Goal: Transaction & Acquisition: Purchase product/service

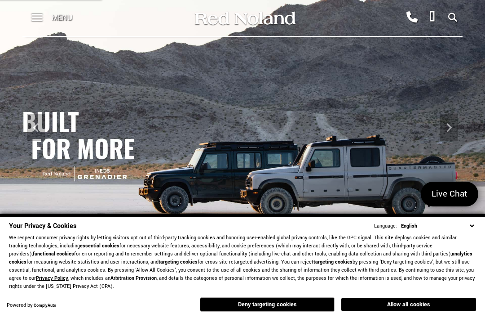
click at [34, 15] on span at bounding box center [36, 14] width 11 height 1
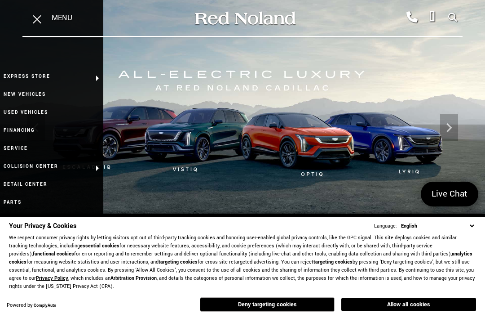
click at [40, 118] on link "Used Vehicles" at bounding box center [51, 112] width 103 height 18
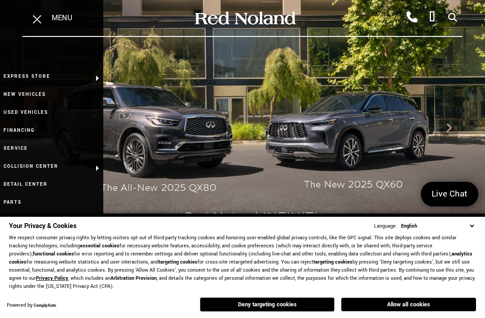
click at [270, 309] on button "Deny targeting cookies" at bounding box center [267, 304] width 135 height 14
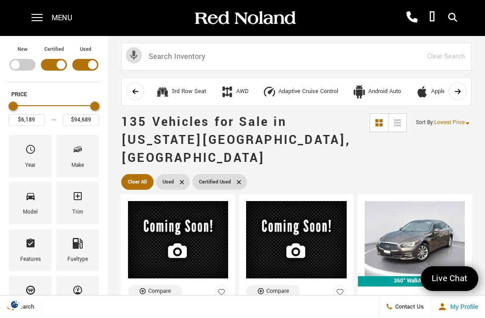
click at [32, 204] on span "Model" at bounding box center [30, 197] width 11 height 19
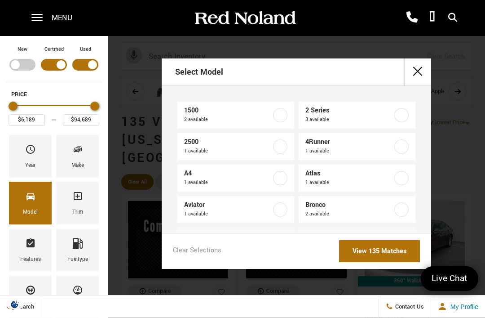
click at [417, 70] on button "close" at bounding box center [417, 71] width 27 height 27
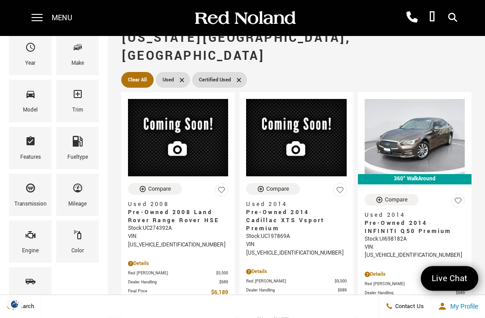
scroll to position [102, 0]
click at [42, 293] on div "Bodystyle" at bounding box center [30, 288] width 43 height 42
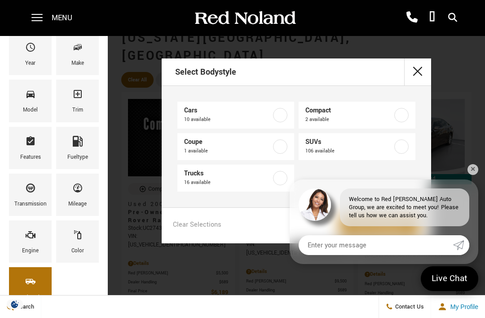
click at [404, 146] on label at bounding box center [402, 146] width 14 height 14
checkbox input "true"
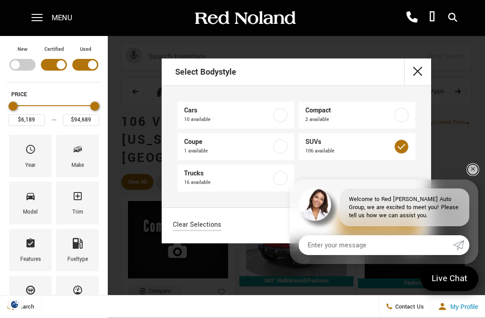
click at [476, 175] on link "✕" at bounding box center [473, 169] width 11 height 11
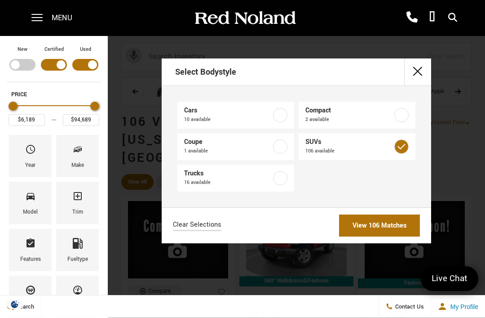
click at [393, 227] on link "View 106 Matches" at bounding box center [379, 225] width 81 height 22
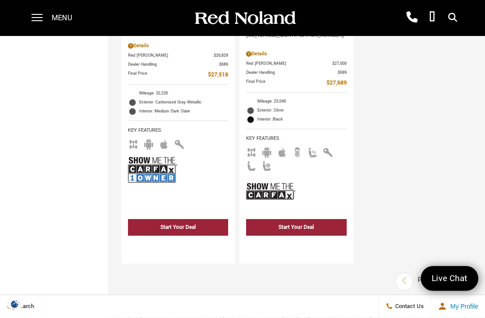
scroll to position [2720, 0]
click at [462, 273] on icon "next page" at bounding box center [463, 280] width 6 height 14
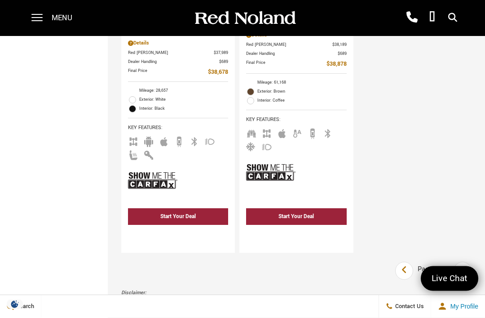
scroll to position [2780, 0]
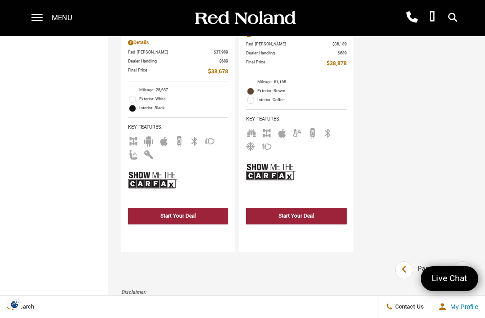
click at [462, 262] on icon "next page" at bounding box center [463, 269] width 6 height 14
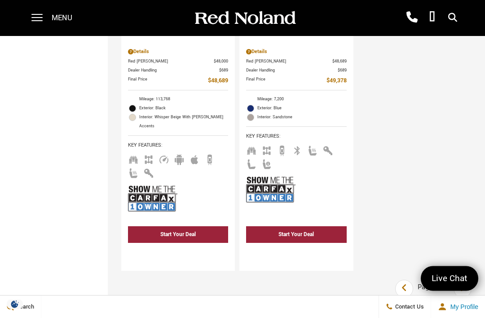
scroll to position [2759, 0]
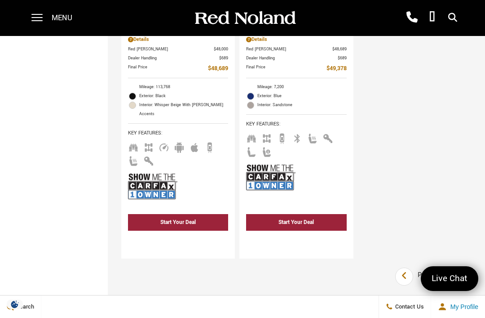
click at [463, 268] on icon "next page" at bounding box center [463, 275] width 6 height 14
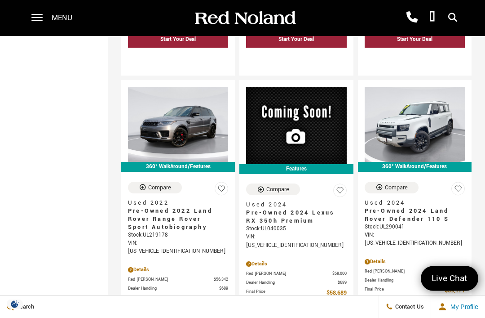
scroll to position [1771, 0]
click at [414, 231] on div "VIN: SALEJ7EX9R2290041" at bounding box center [415, 239] width 100 height 16
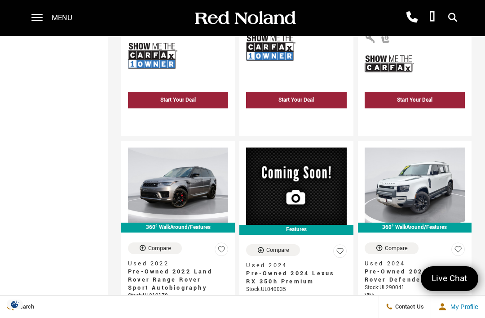
scroll to position [1710, 0]
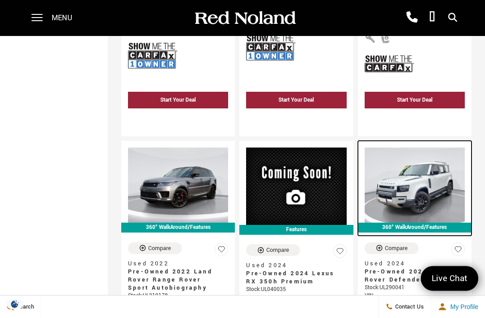
click at [415, 172] on img at bounding box center [415, 185] width 100 height 75
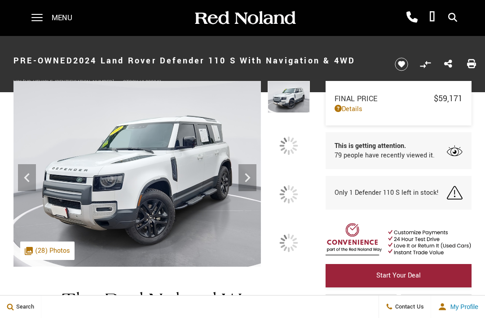
click at [284, 282] on div at bounding box center [289, 291] width 19 height 19
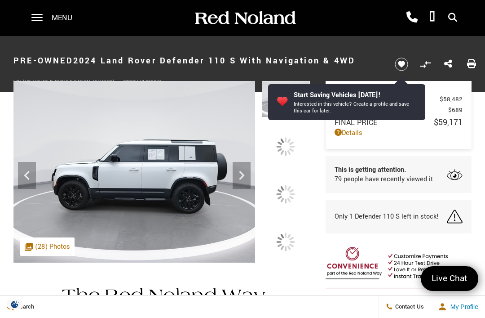
click at [290, 213] on div at bounding box center [286, 194] width 49 height 36
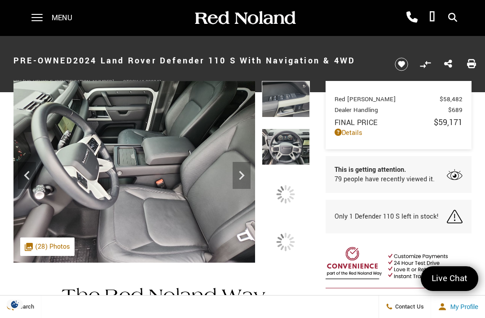
click at [294, 176] on div at bounding box center [286, 153] width 49 height 48
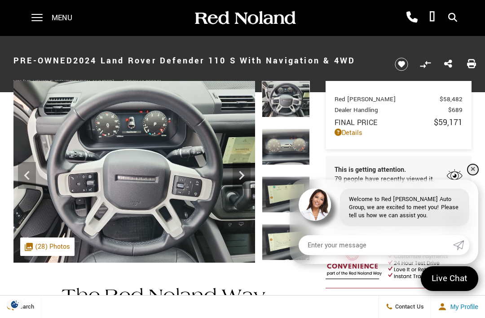
click at [470, 167] on link "✕" at bounding box center [473, 169] width 11 height 11
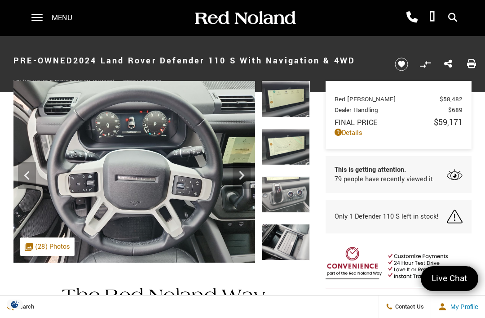
click at [296, 224] on img at bounding box center [286, 242] width 49 height 36
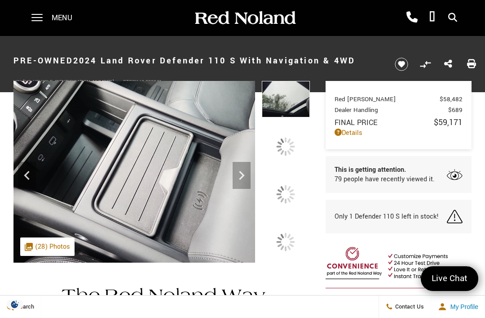
click at [289, 204] on div at bounding box center [285, 194] width 19 height 19
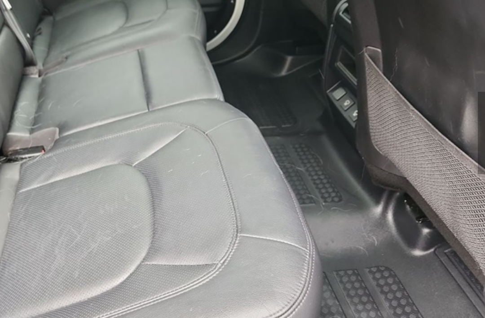
scroll to position [16, 0]
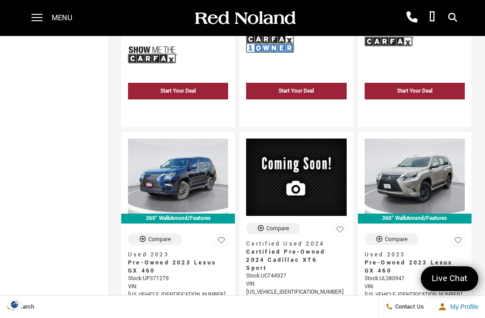
scroll to position [2133, 0]
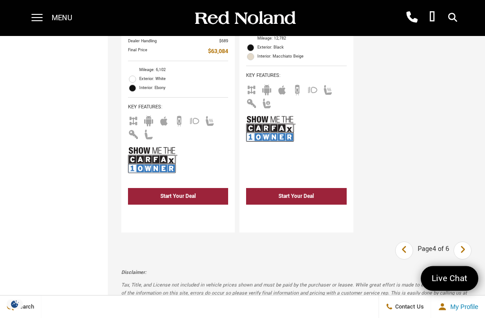
click at [464, 243] on icon "next page" at bounding box center [463, 250] width 6 height 14
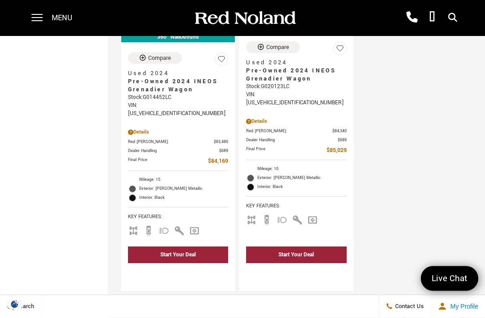
scroll to position [2642, 0]
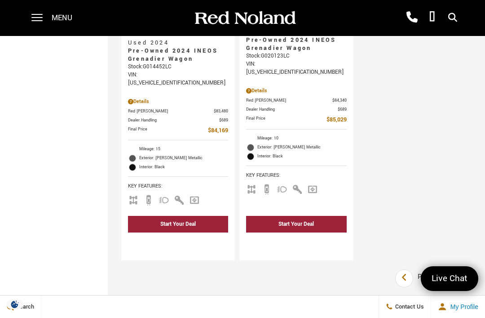
click at [464, 270] on icon "next page" at bounding box center [463, 277] width 6 height 14
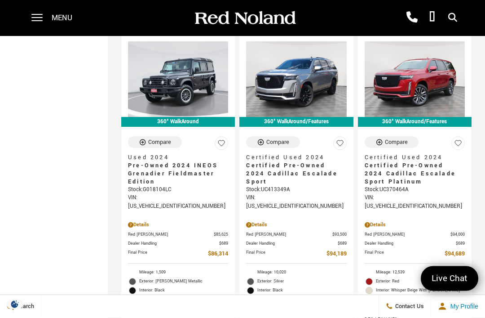
scroll to position [545, 0]
